Goal: Task Accomplishment & Management: Manage account settings

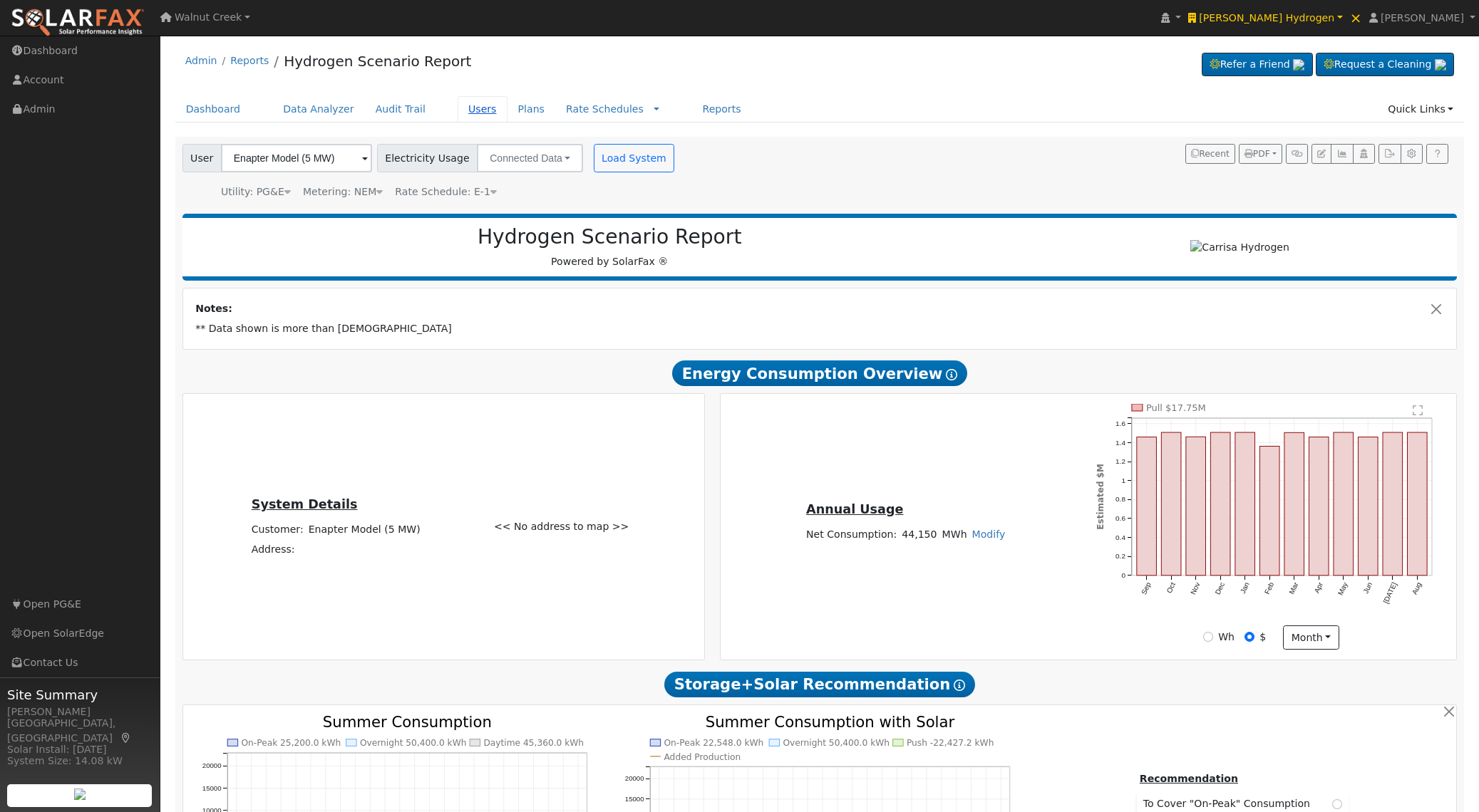
click at [487, 109] on link "Users" at bounding box center [482, 109] width 50 height 26
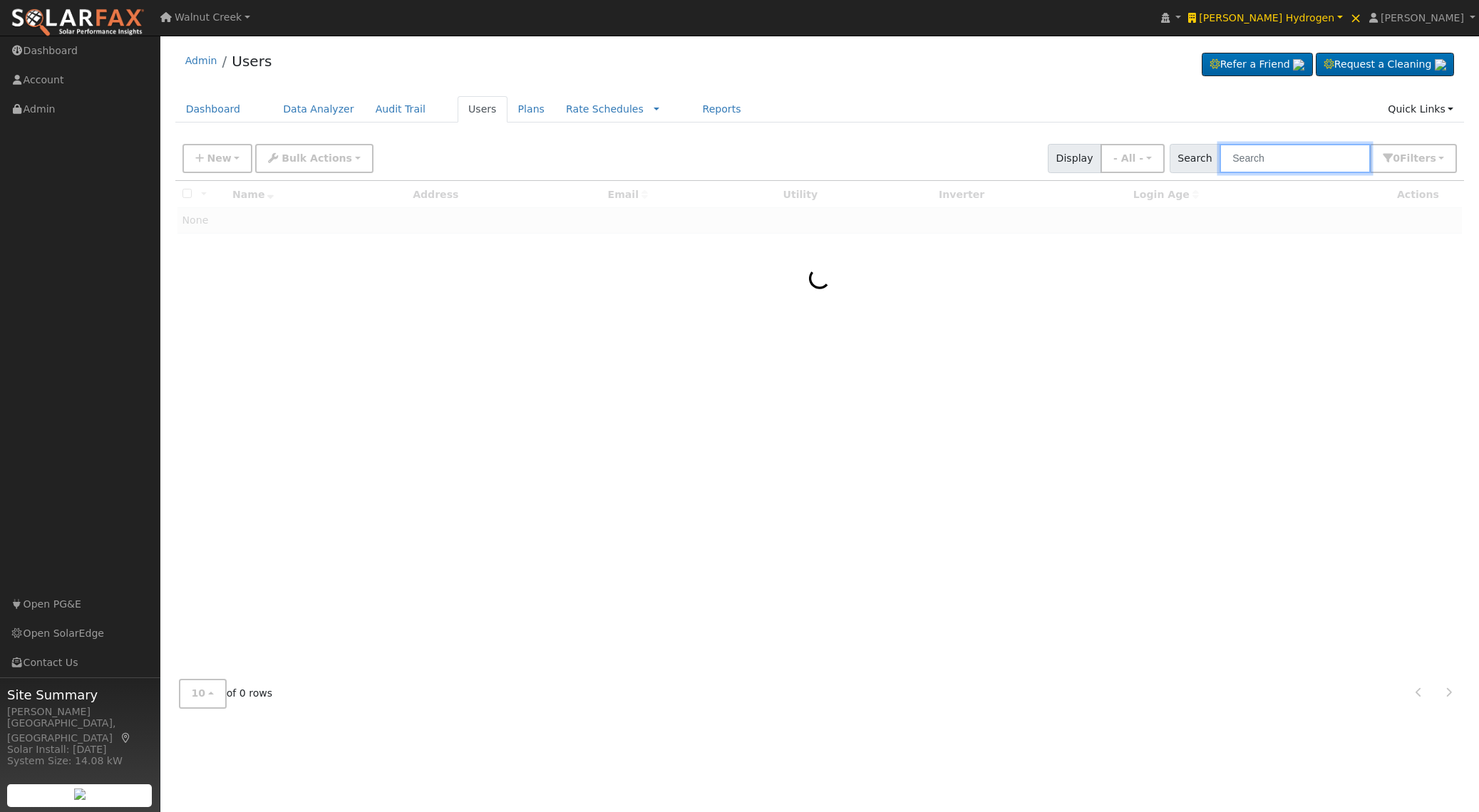
drag, startPoint x: 0, startPoint y: 0, endPoint x: 1320, endPoint y: 158, distance: 1329.4
click at [1320, 158] on input "text" at bounding box center [1296, 159] width 151 height 29
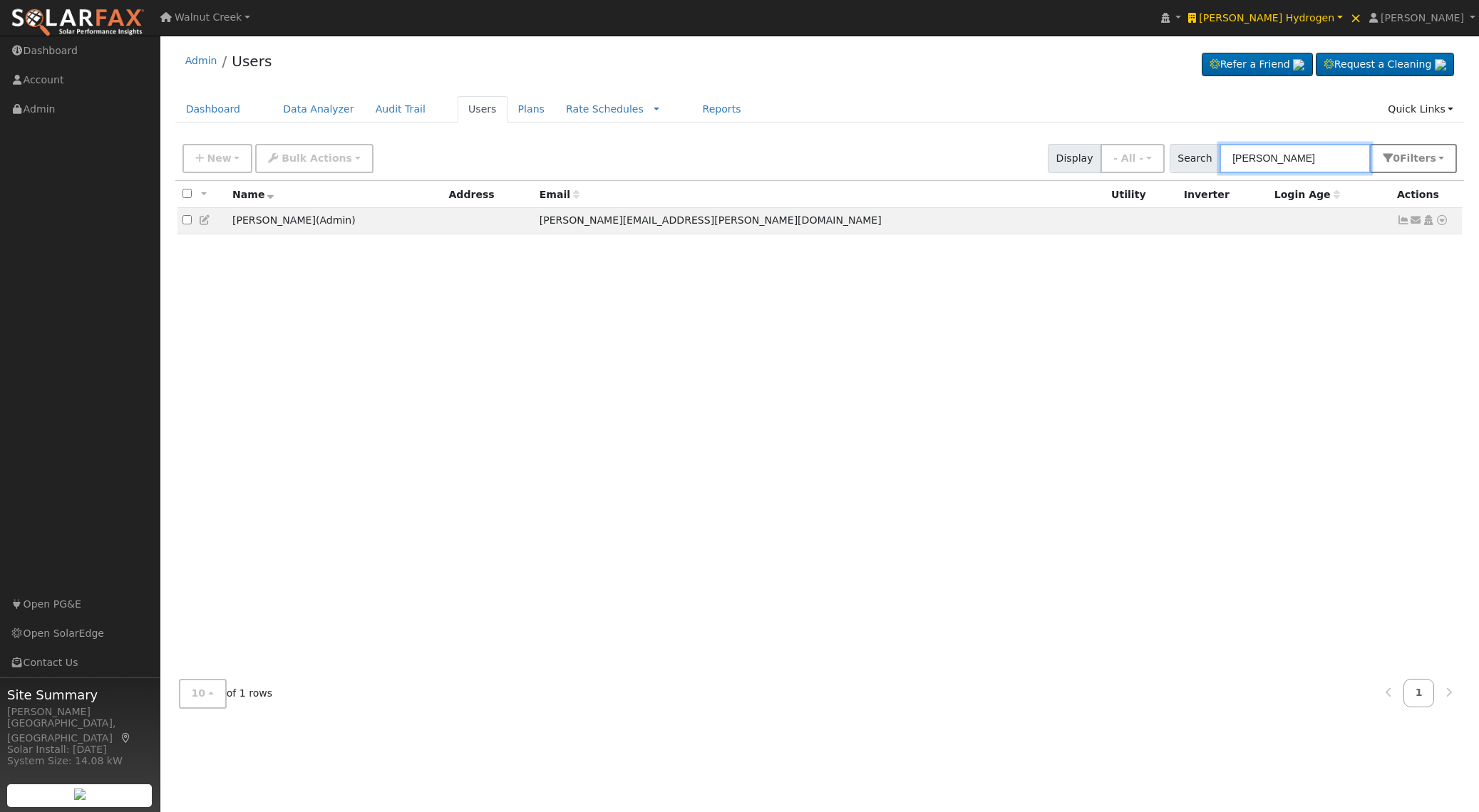
type input "[PERSON_NAME]"
click at [1415, 157] on span "Filter s" at bounding box center [1418, 158] width 36 height 12
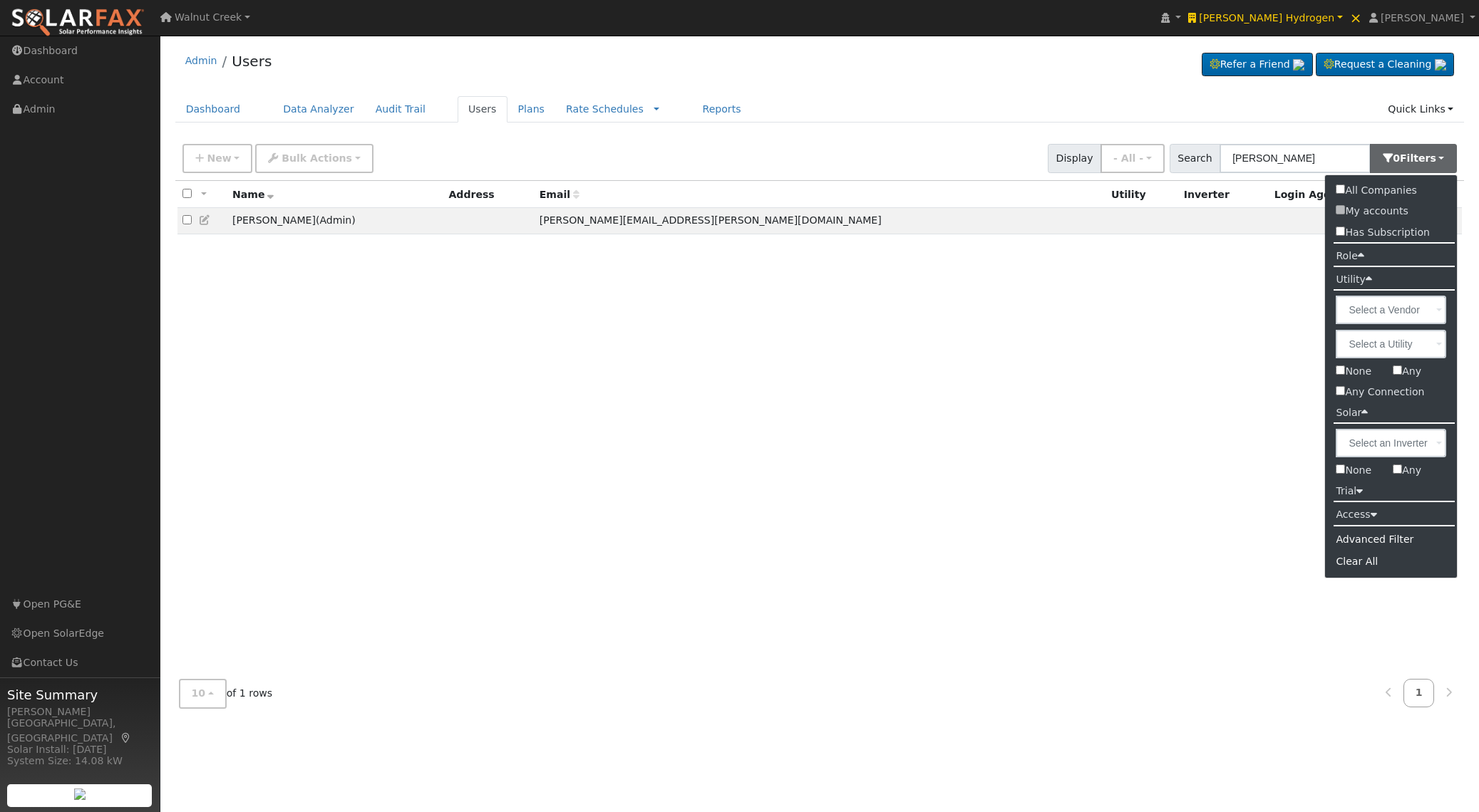
click at [1381, 192] on label "All Companies" at bounding box center [1376, 190] width 102 height 21
click at [1345, 192] on input "All Companies" at bounding box center [1340, 189] width 9 height 9
checkbox input "true"
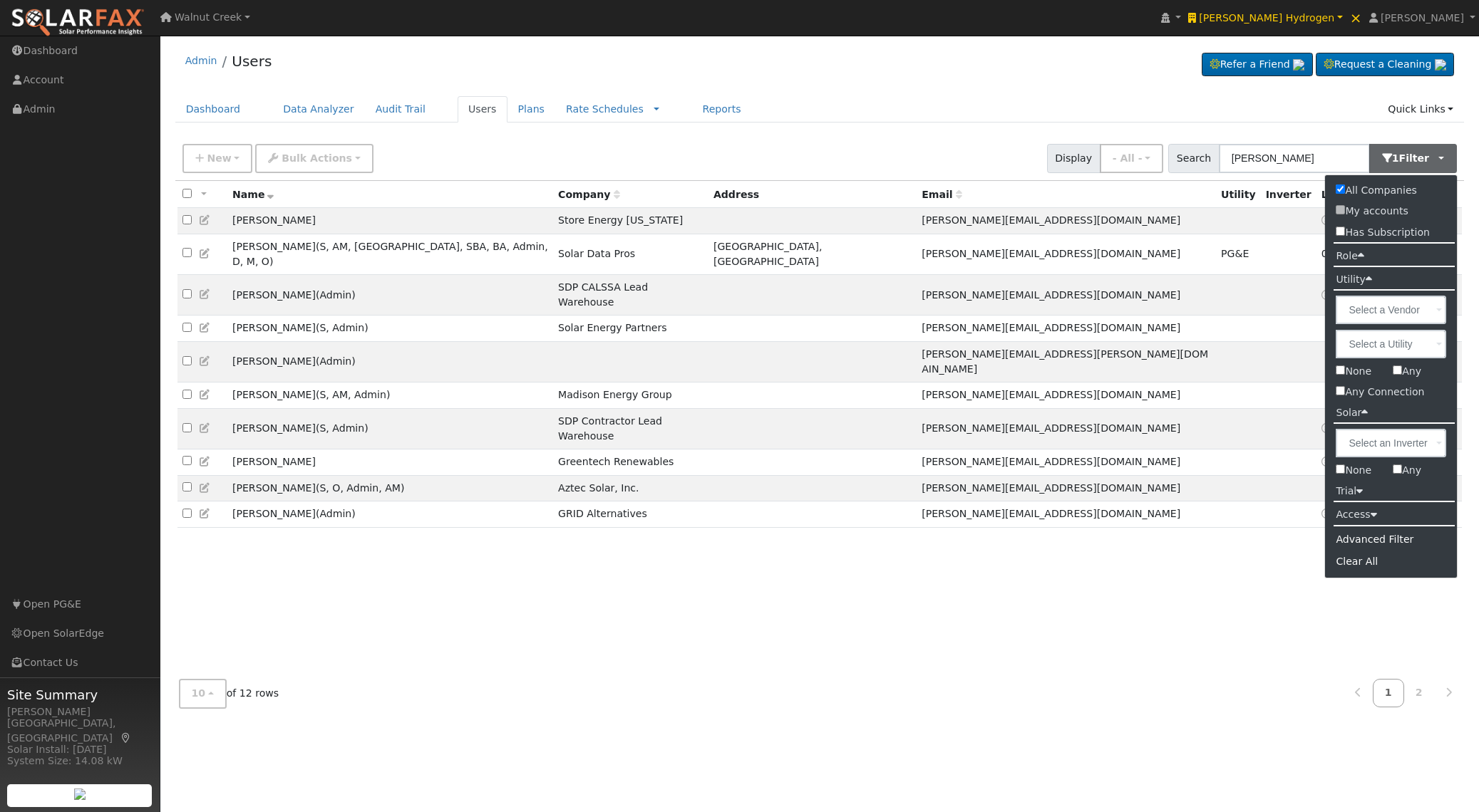
click at [205, 249] on icon at bounding box center [205, 253] width 13 height 10
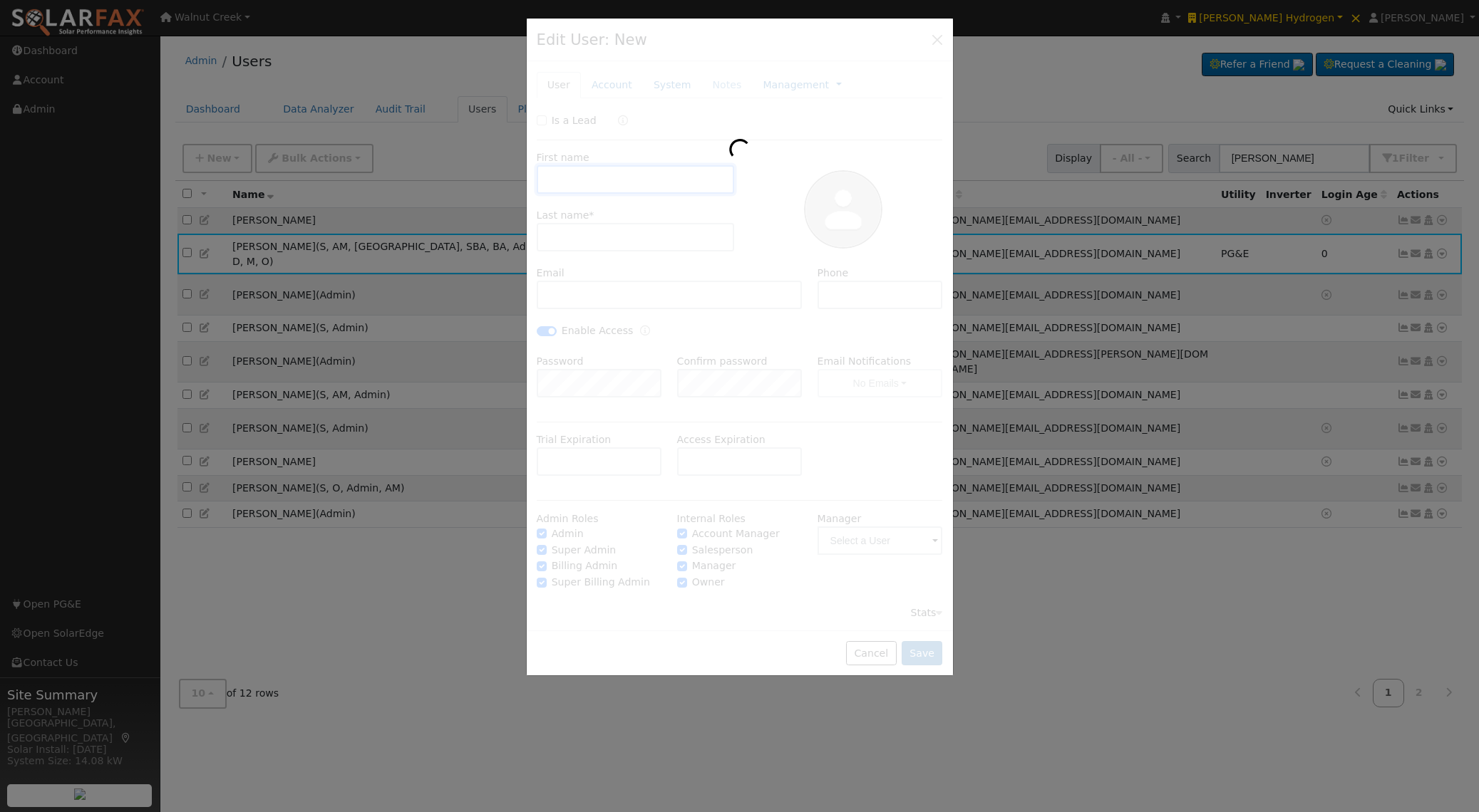
type input "[PERSON_NAME]"
type input "[PERSON_NAME][EMAIL_ADDRESS][DOMAIN_NAME]"
type input "[PHONE_NUMBER]"
checkbox input "true"
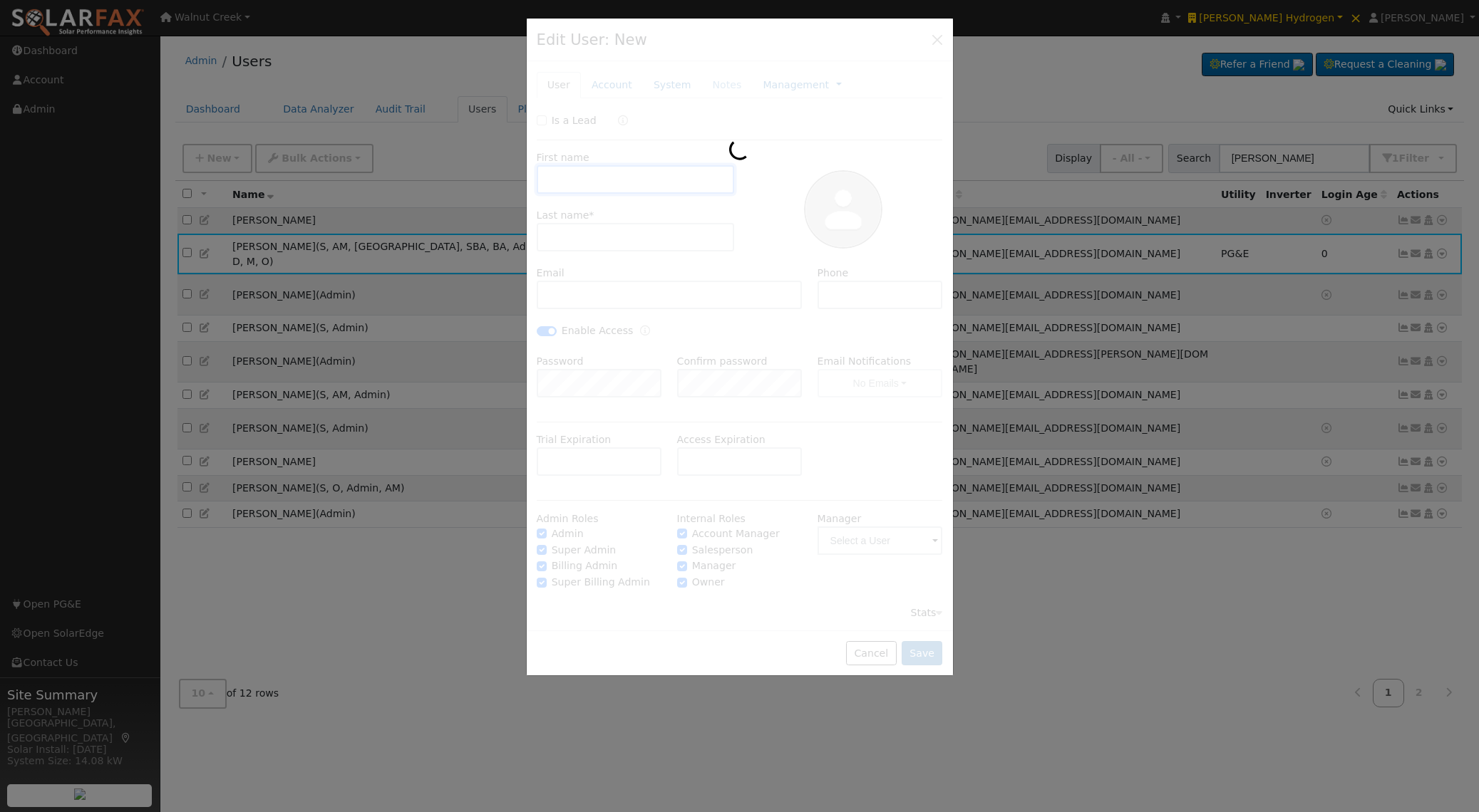
checkbox input "true"
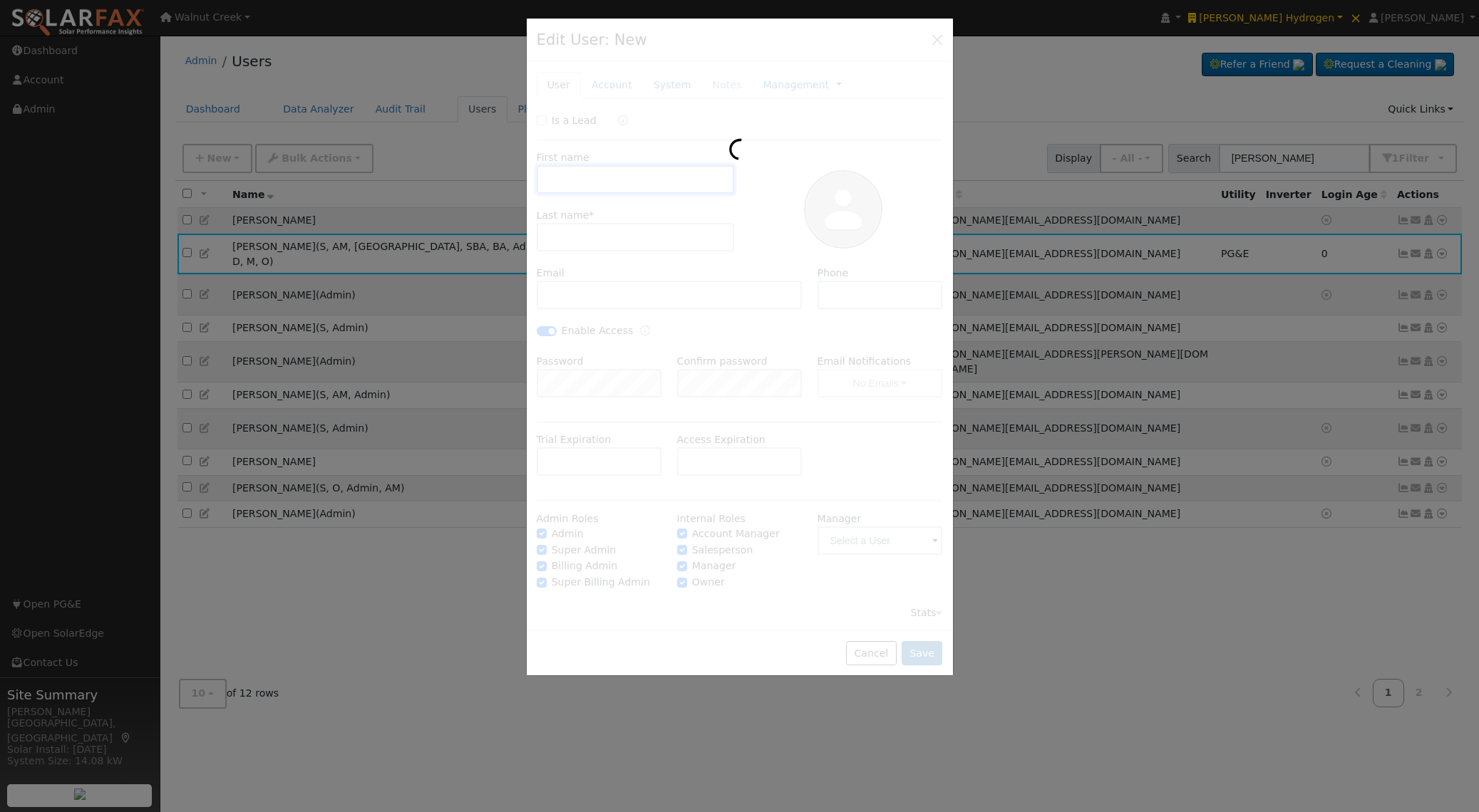
checkbox input "true"
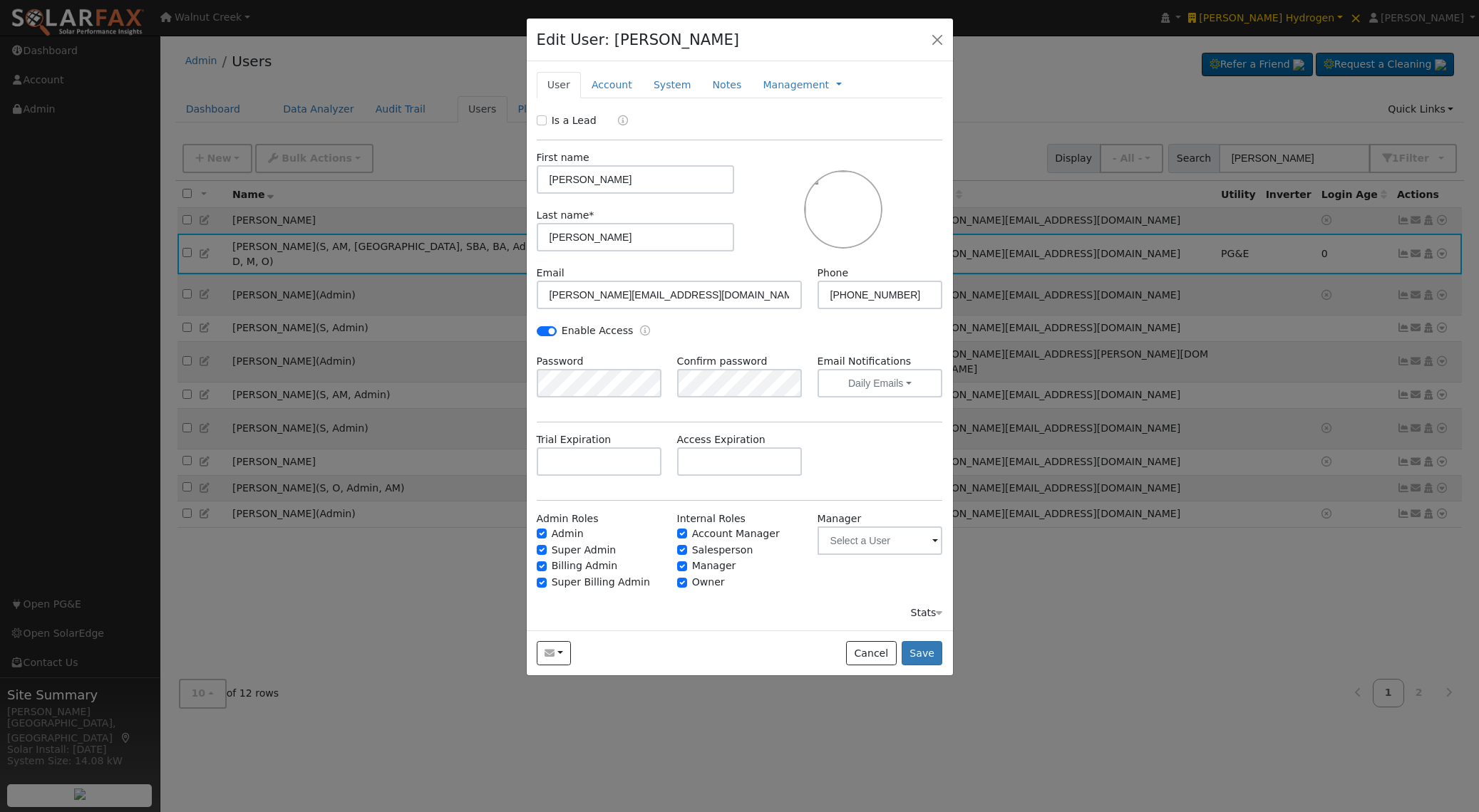
click at [926, 615] on div "Stats" at bounding box center [926, 612] width 32 height 15
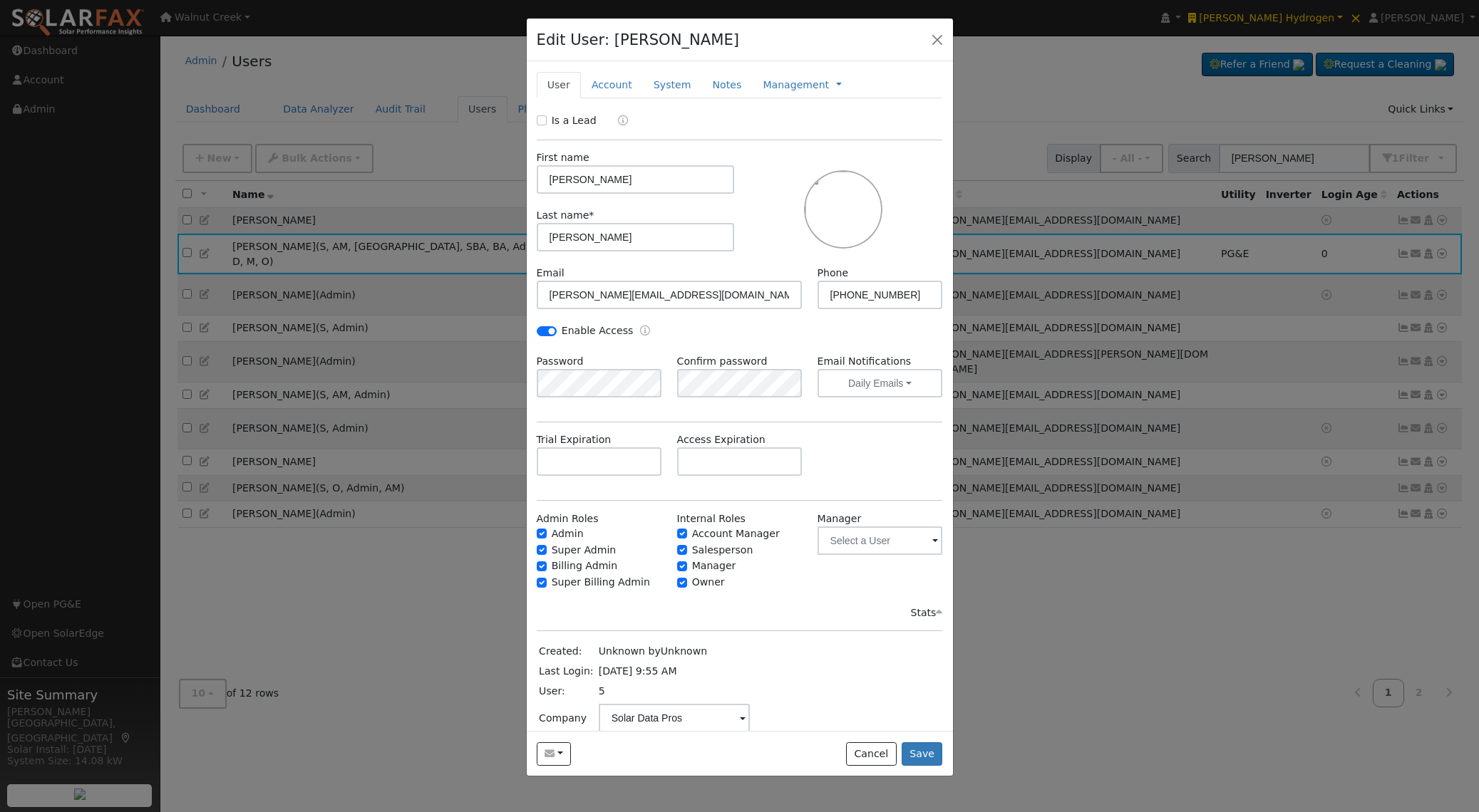
scroll to position [14, 0]
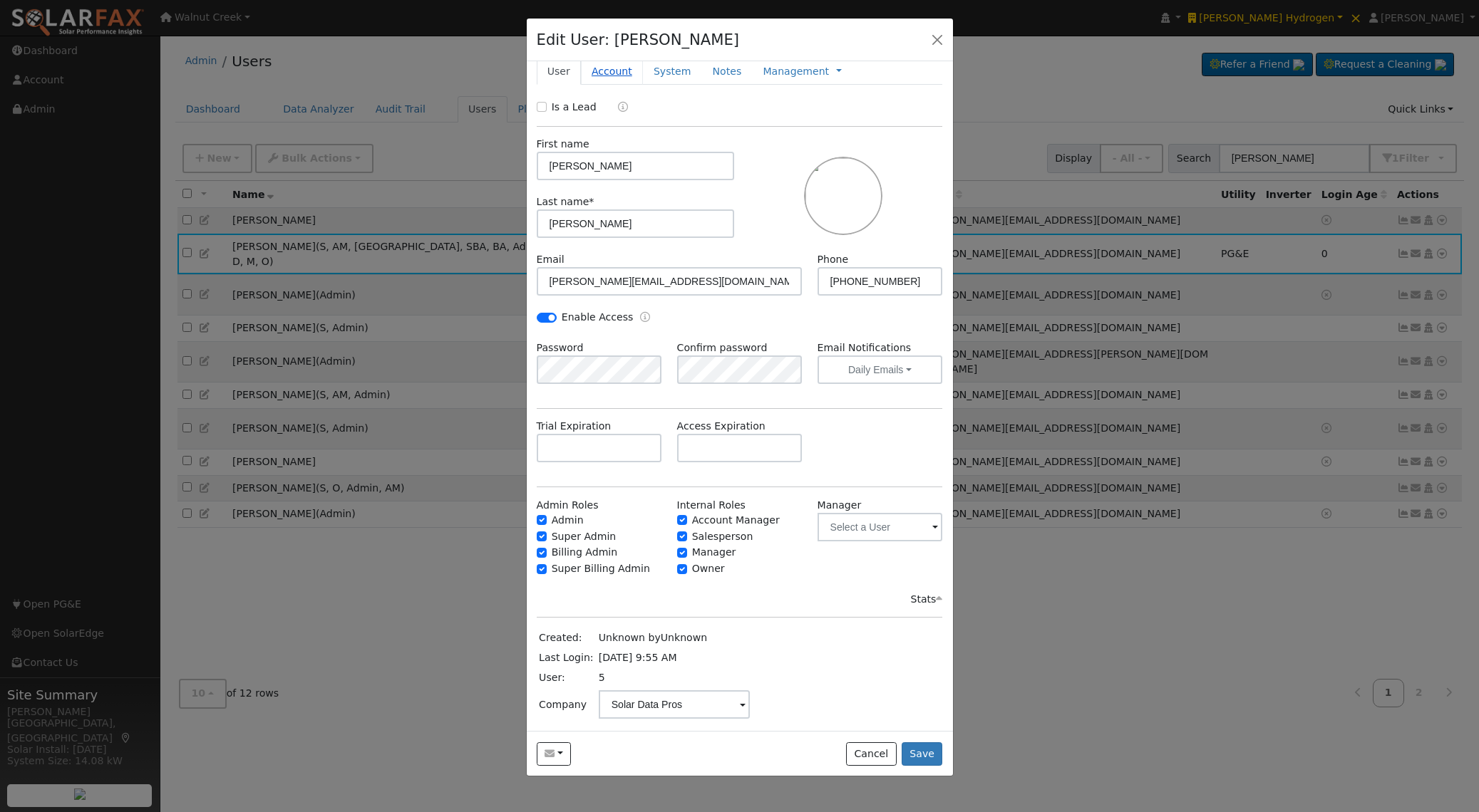
click at [622, 73] on link "Account" at bounding box center [612, 71] width 62 height 26
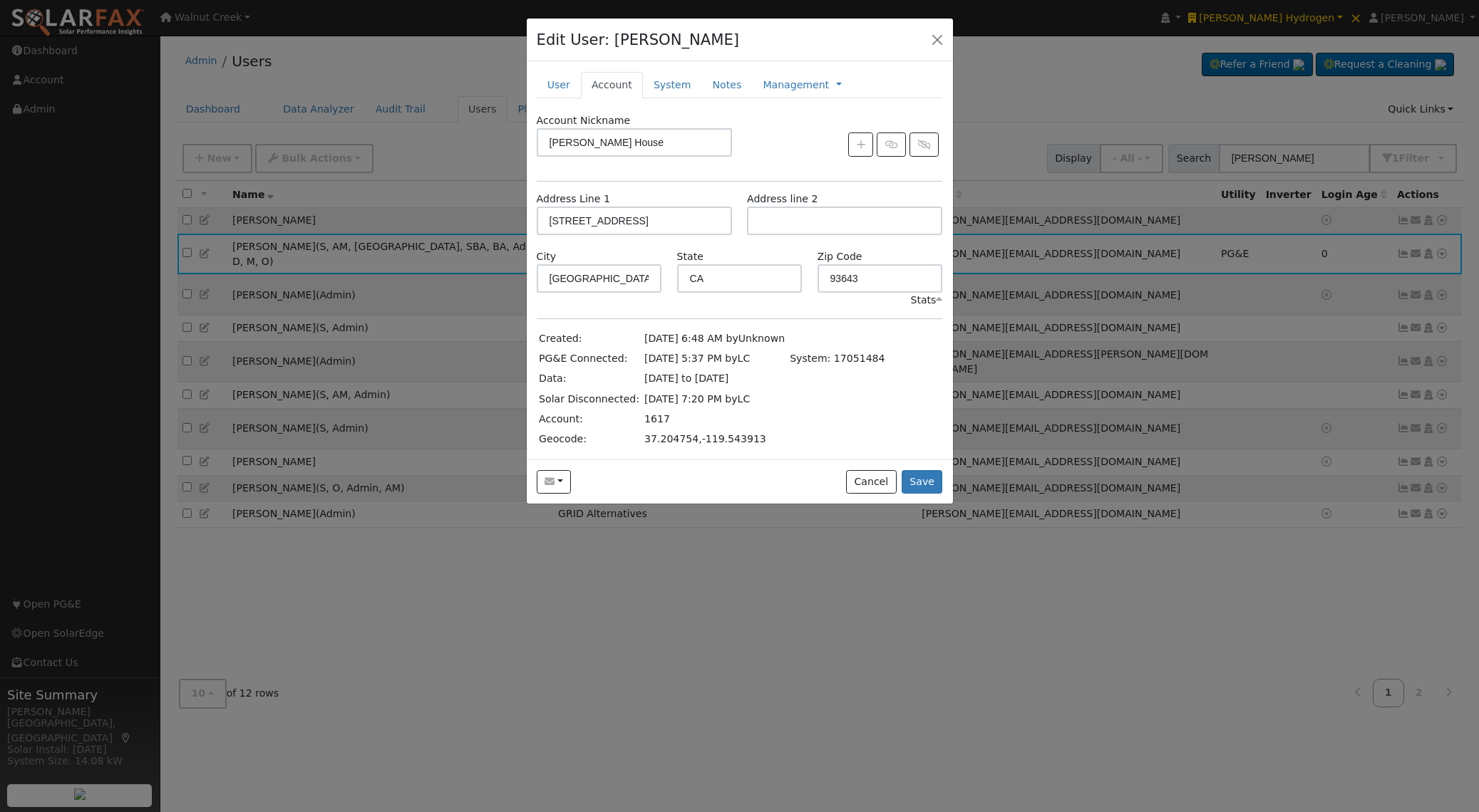
click at [642, 416] on td "1617" at bounding box center [714, 419] width 145 height 20
copy td "1617"
click at [936, 38] on button "button" at bounding box center [937, 39] width 20 height 20
